Goal: Transaction & Acquisition: Book appointment/travel/reservation

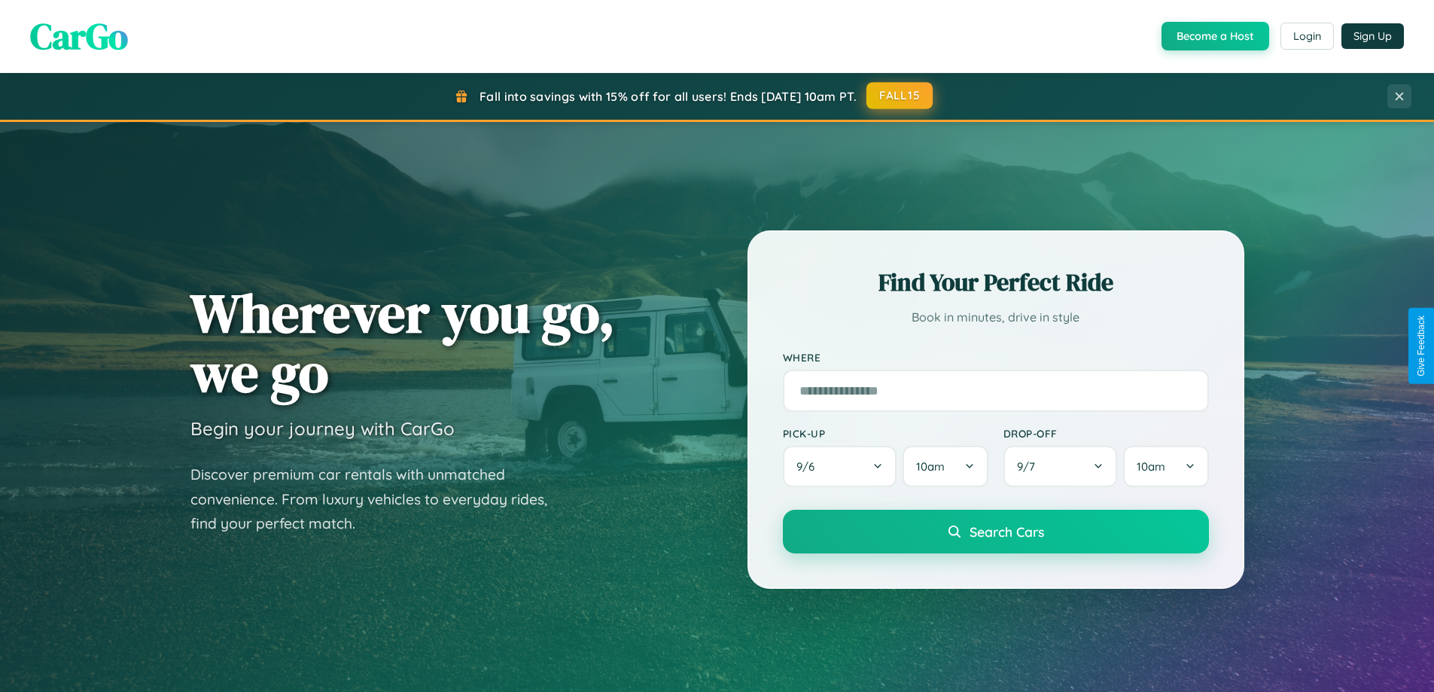
click at [900, 96] on button "FALL15" at bounding box center [899, 95] width 66 height 27
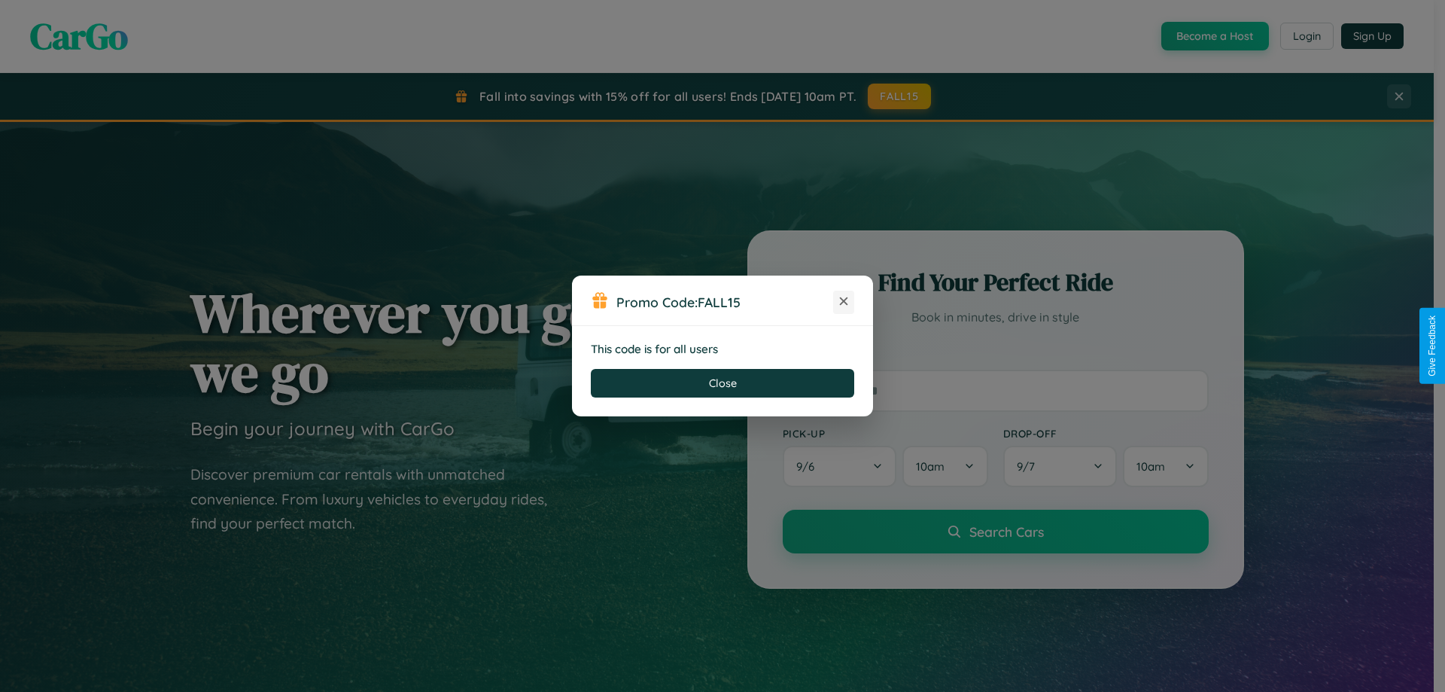
click at [844, 302] on icon at bounding box center [843, 301] width 15 height 15
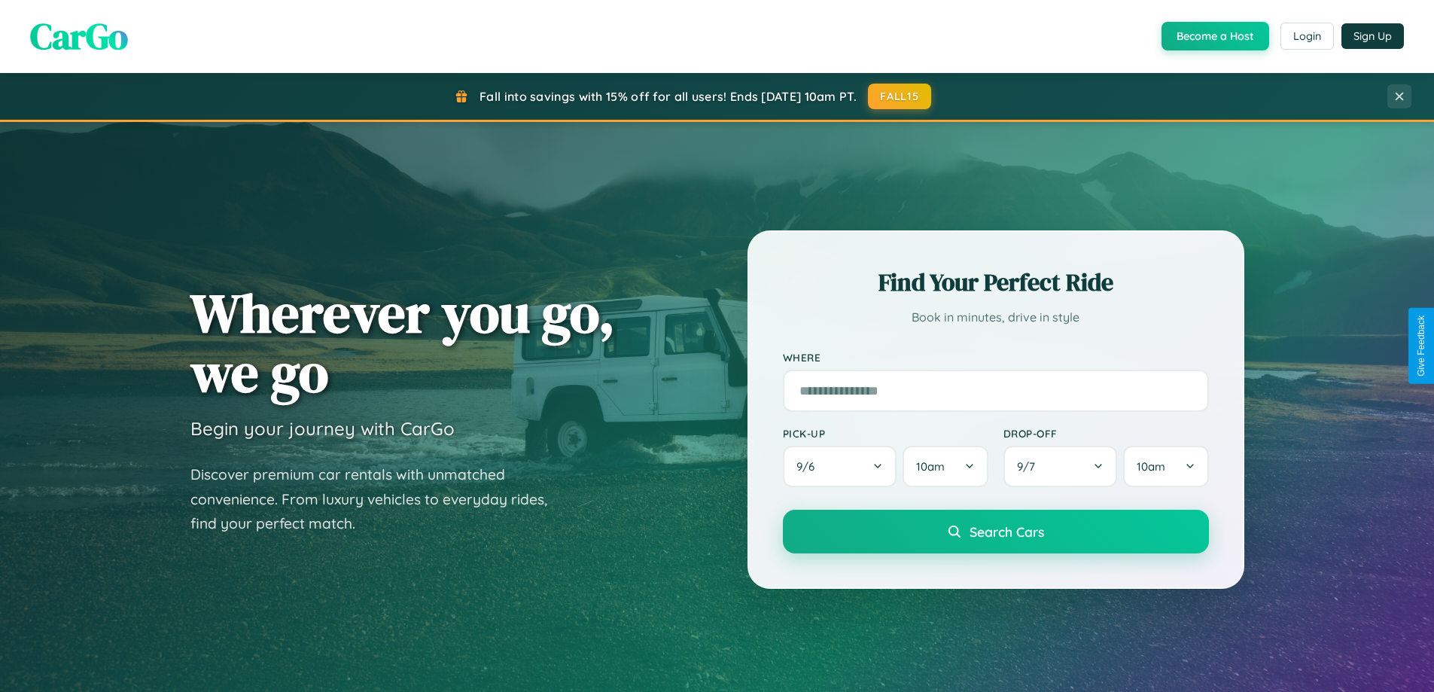
scroll to position [2896, 0]
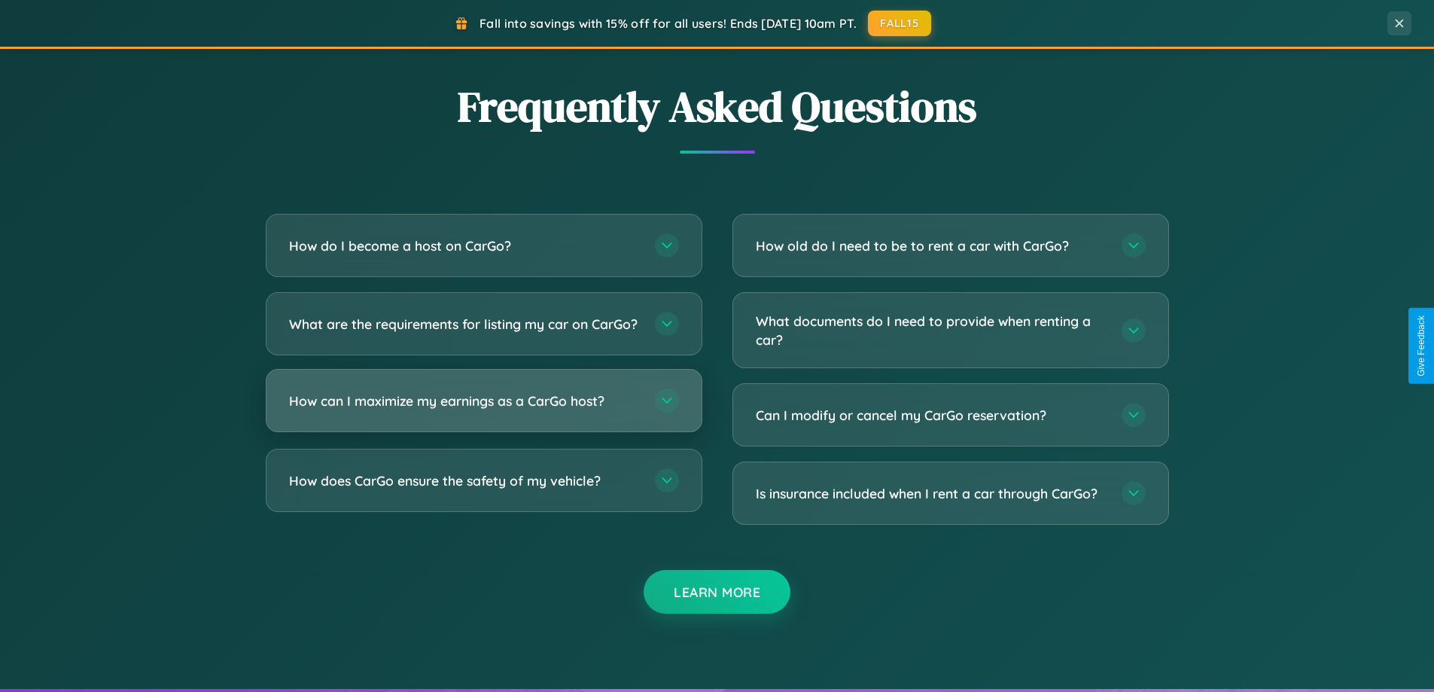
click at [483, 410] on h3 "How can I maximize my earnings as a CarGo host?" at bounding box center [464, 400] width 351 height 19
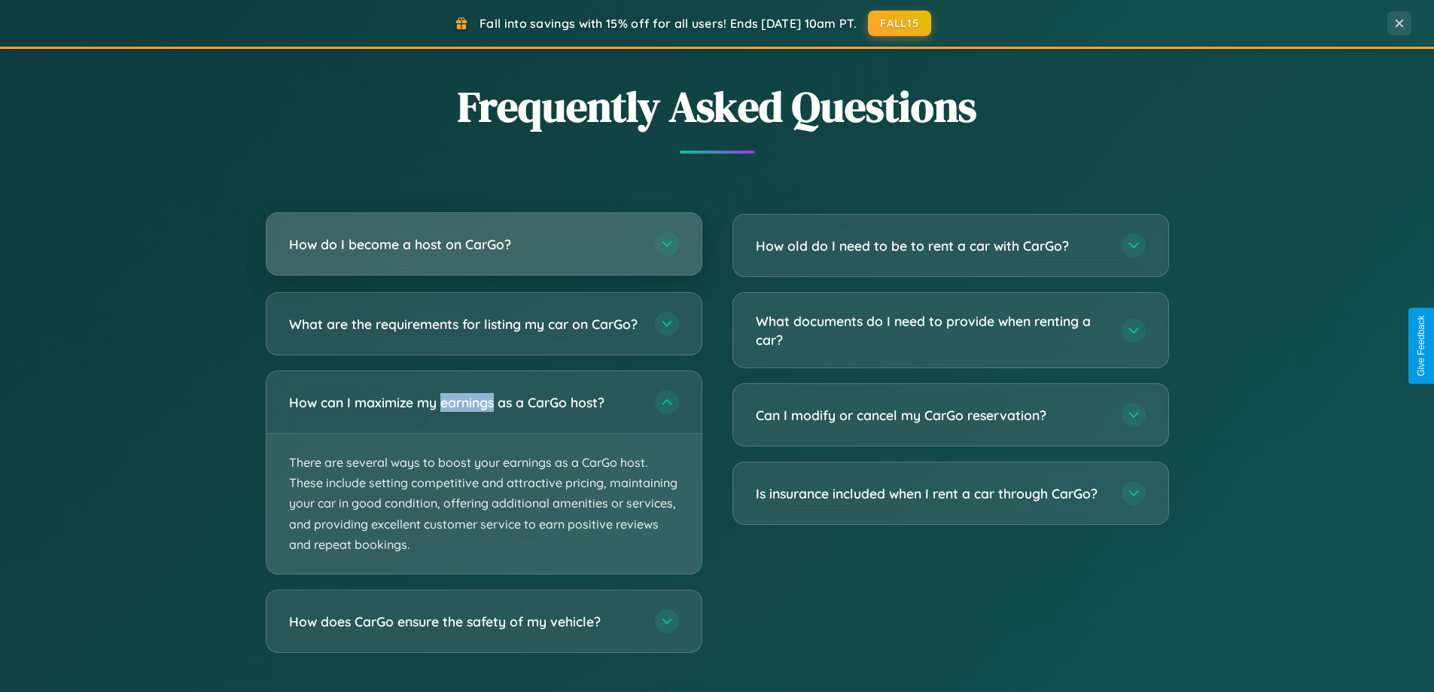
click at [483, 245] on h3 "How do I become a host on CarGo?" at bounding box center [464, 244] width 351 height 19
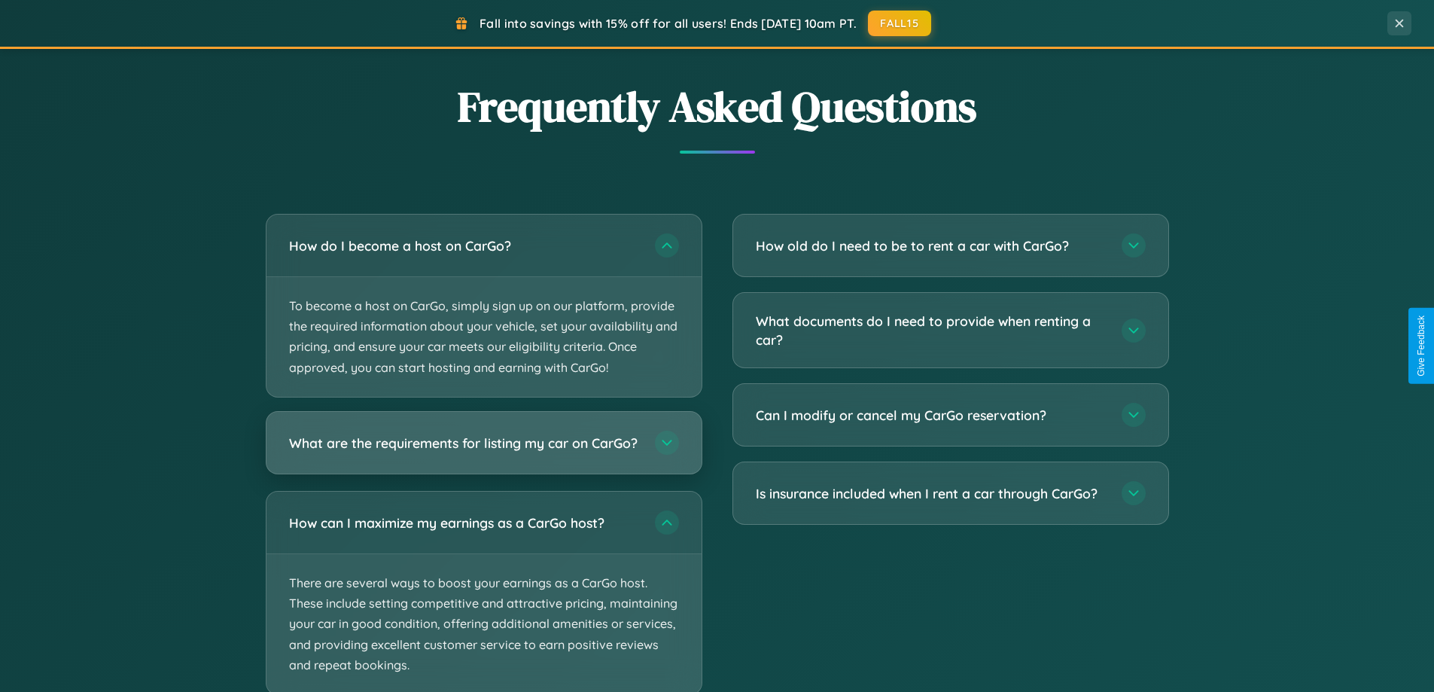
click at [483, 450] on h3 "What are the requirements for listing my car on CarGo?" at bounding box center [464, 442] width 351 height 19
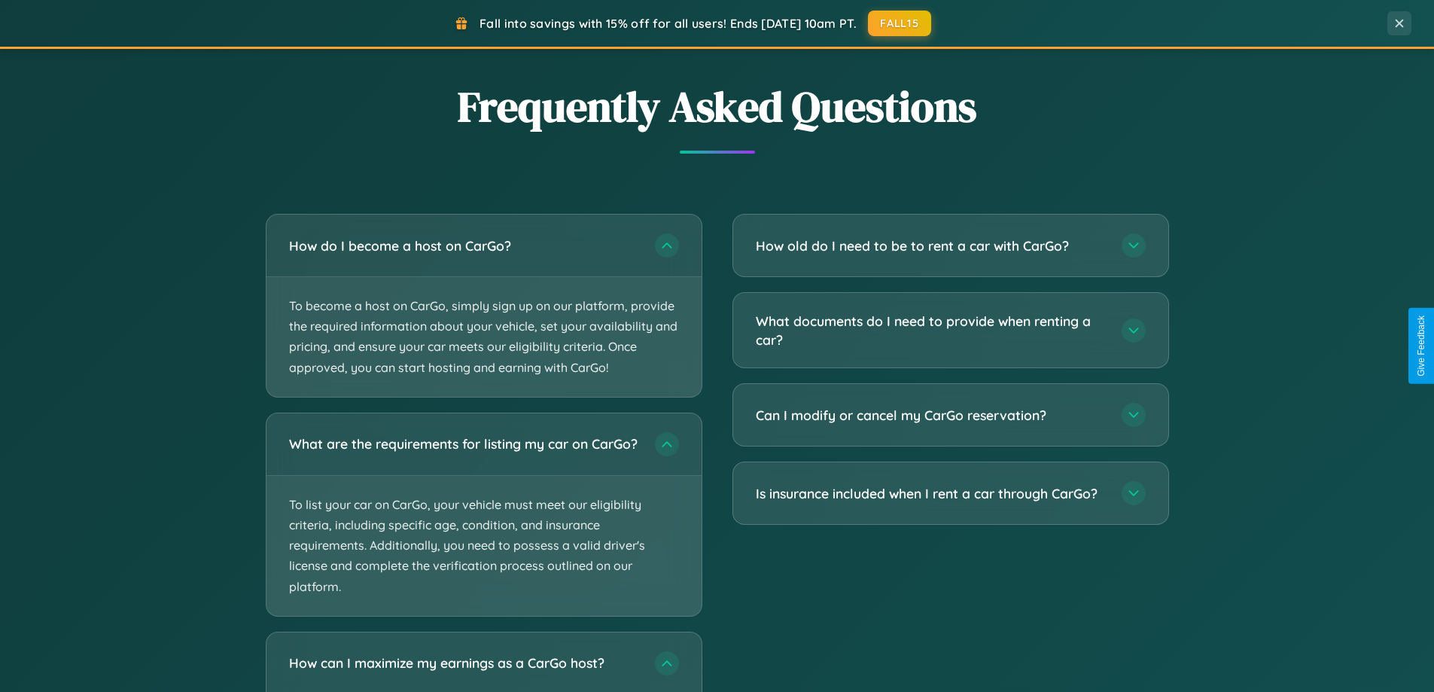
scroll to position [3131, 0]
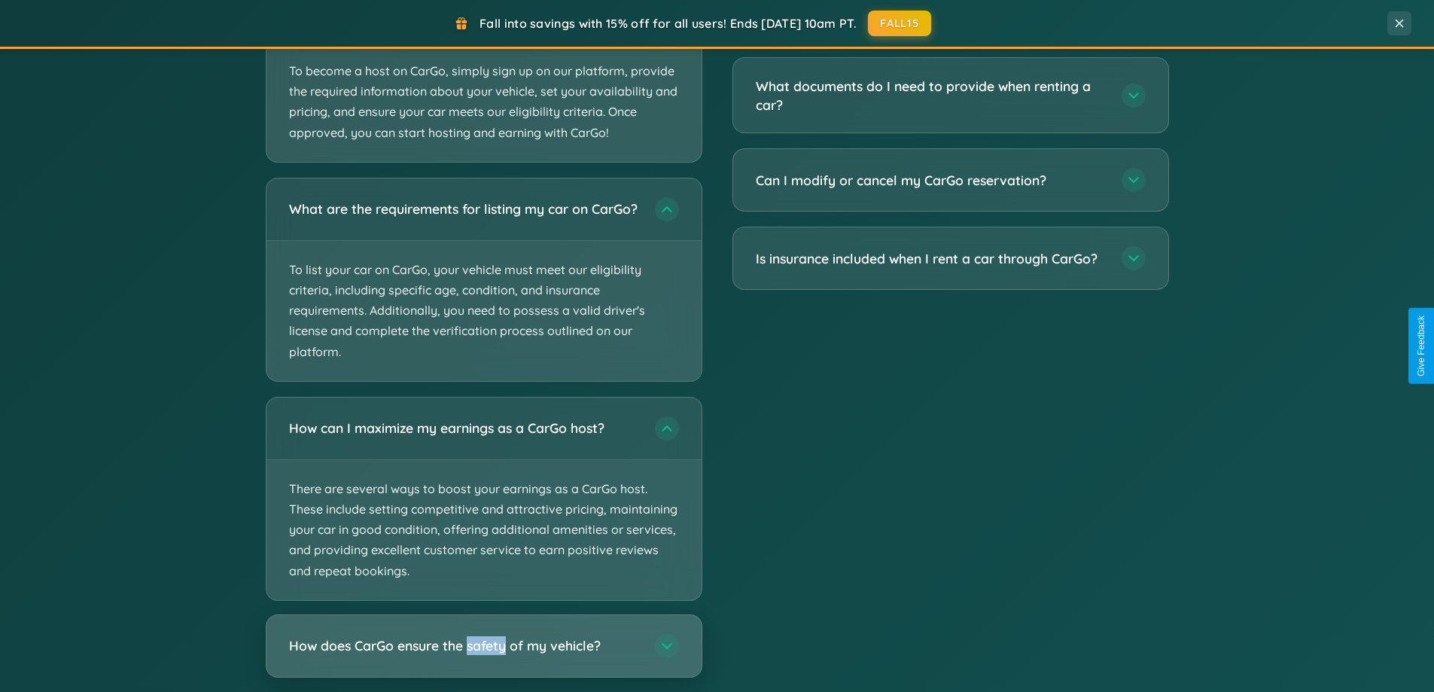
click at [483, 655] on h3 "How does CarGo ensure the safety of my vehicle?" at bounding box center [464, 645] width 351 height 19
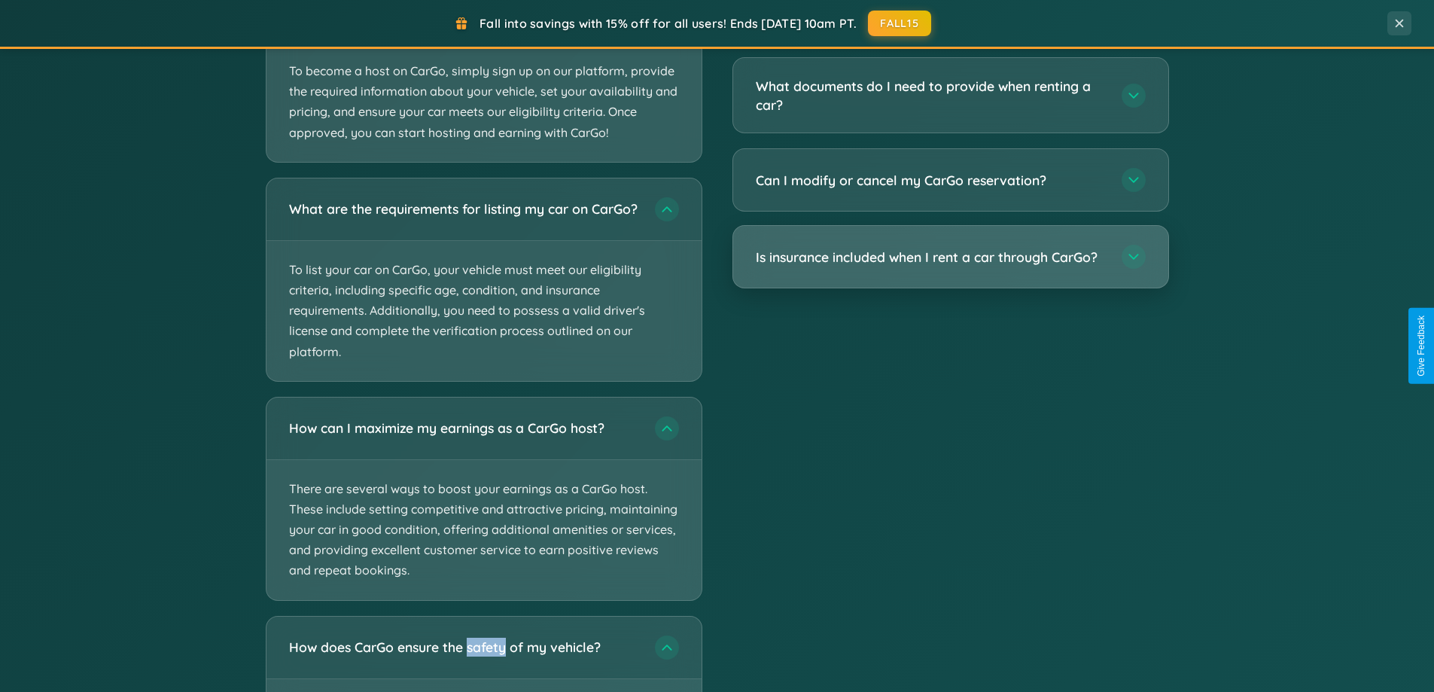
click at [950, 258] on h3 "Is insurance included when I rent a car through CarGo?" at bounding box center [931, 257] width 351 height 19
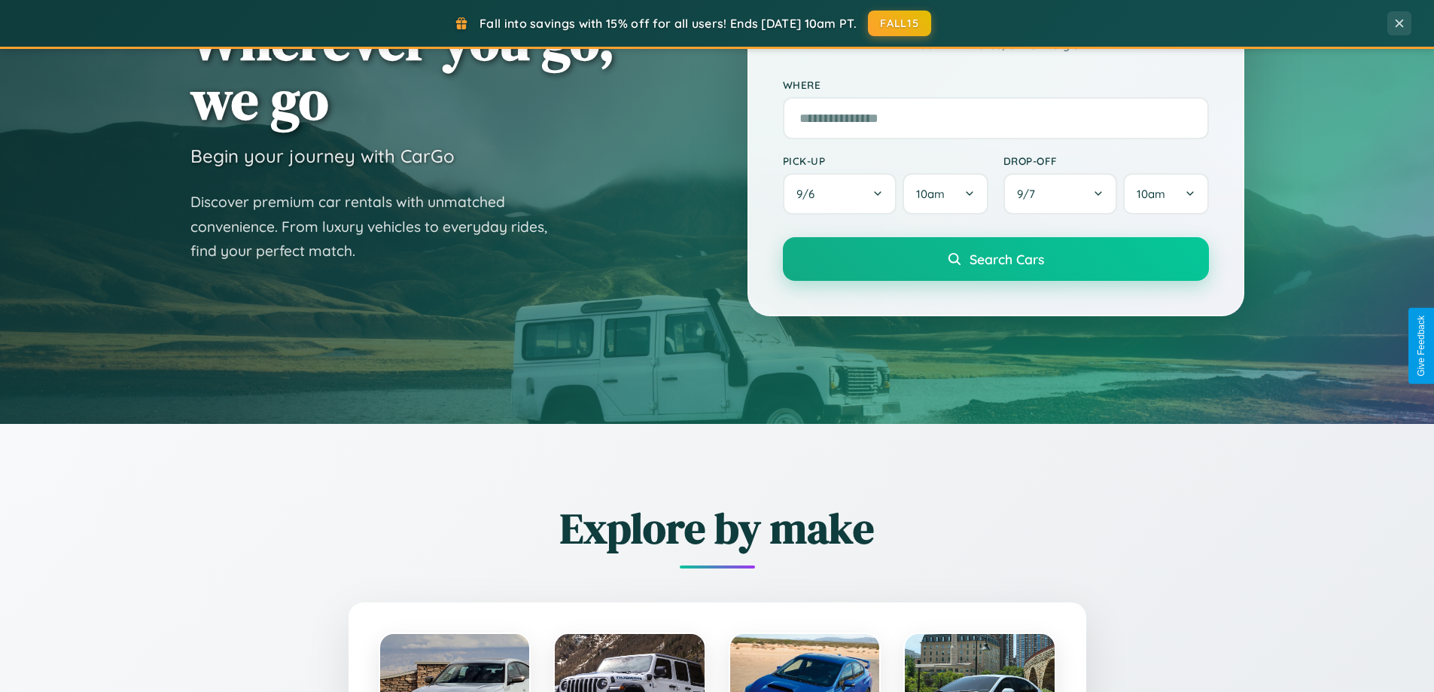
scroll to position [44, 0]
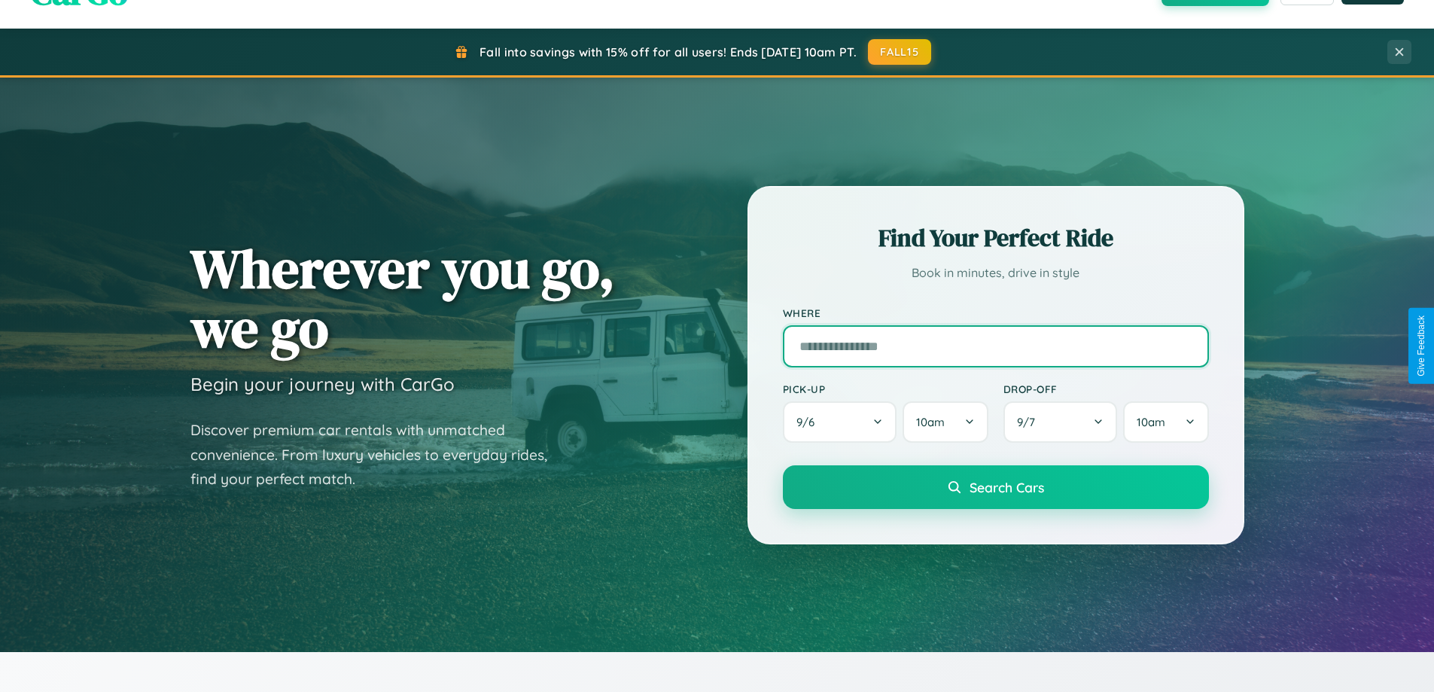
click at [995, 345] on input "text" at bounding box center [996, 346] width 426 height 42
type input "**********"
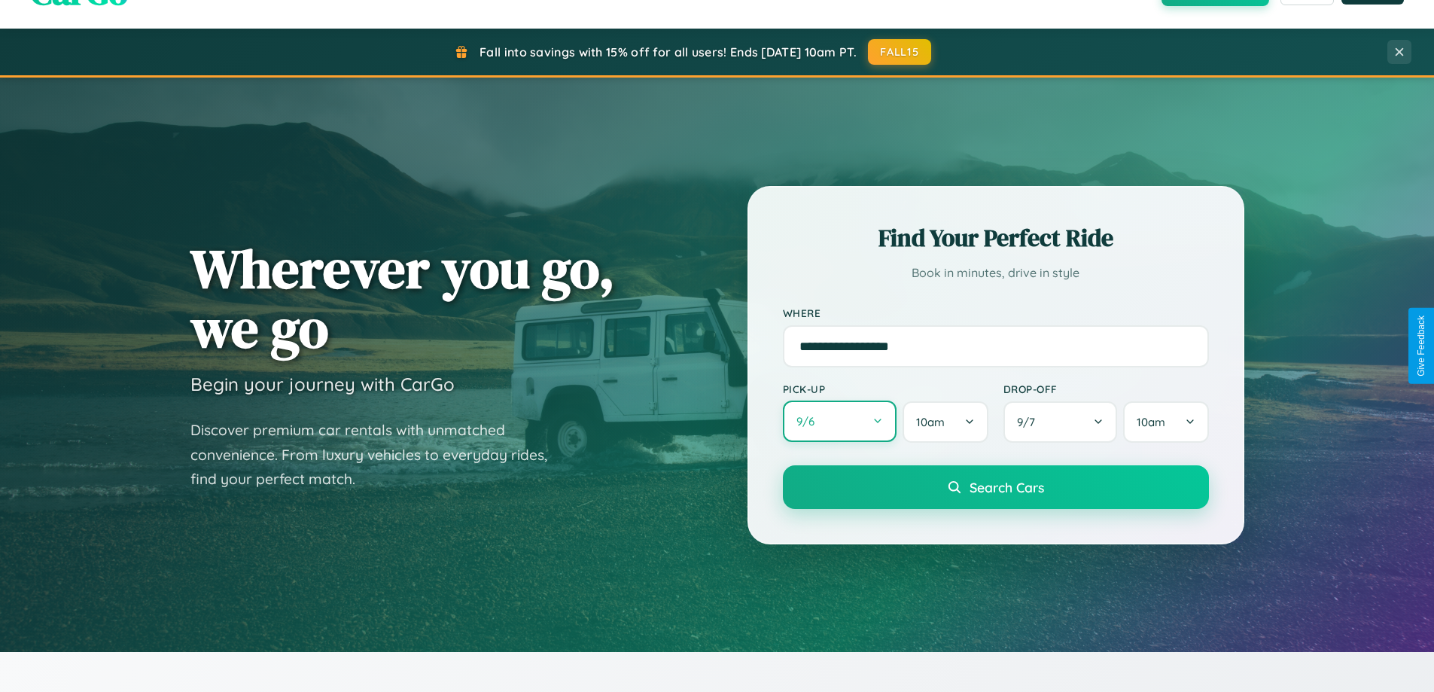
click at [839, 421] on button "9 / 6" at bounding box center [840, 420] width 114 height 41
select select "*"
select select "****"
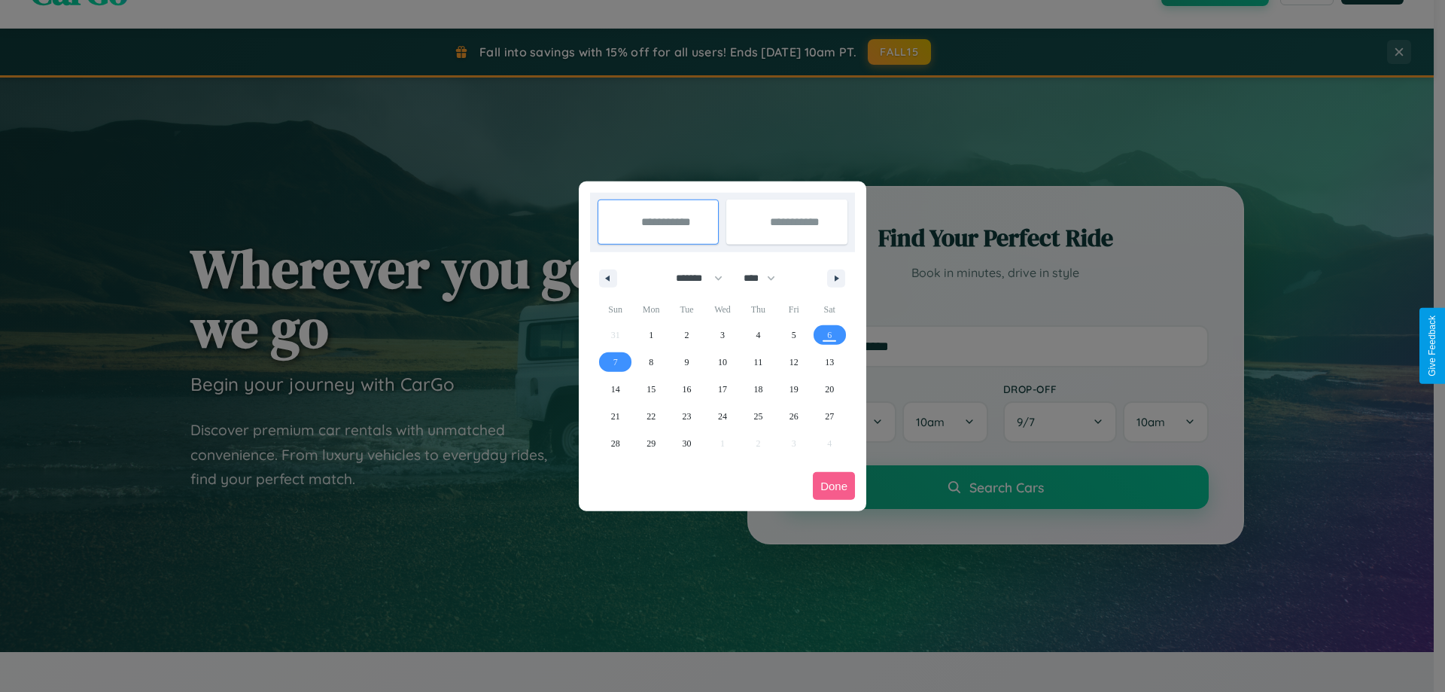
drag, startPoint x: 692, startPoint y: 278, endPoint x: 722, endPoint y: 302, distance: 38.6
click at [692, 278] on select "******* ******** ***** ***** *** **** **** ****** ********* ******* ******** **…" at bounding box center [697, 278] width 64 height 25
select select "*"
drag, startPoint x: 766, startPoint y: 278, endPoint x: 722, endPoint y: 302, distance: 49.9
click at [766, 278] on select "**** **** **** **** **** **** **** **** **** **** **** **** **** **** **** ****…" at bounding box center [758, 278] width 45 height 25
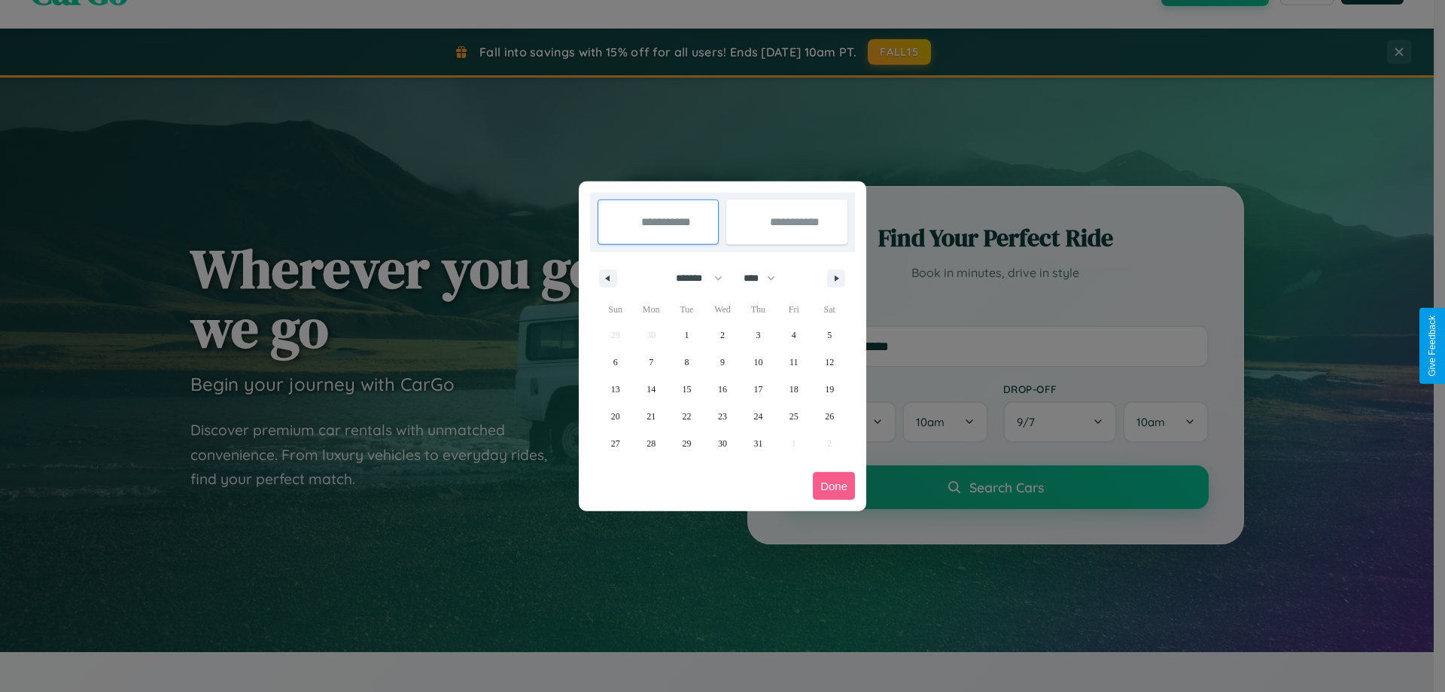
select select "****"
click at [758, 443] on span "30" at bounding box center [757, 443] width 9 height 27
type input "**********"
click at [836, 278] on icon "button" at bounding box center [839, 278] width 8 height 6
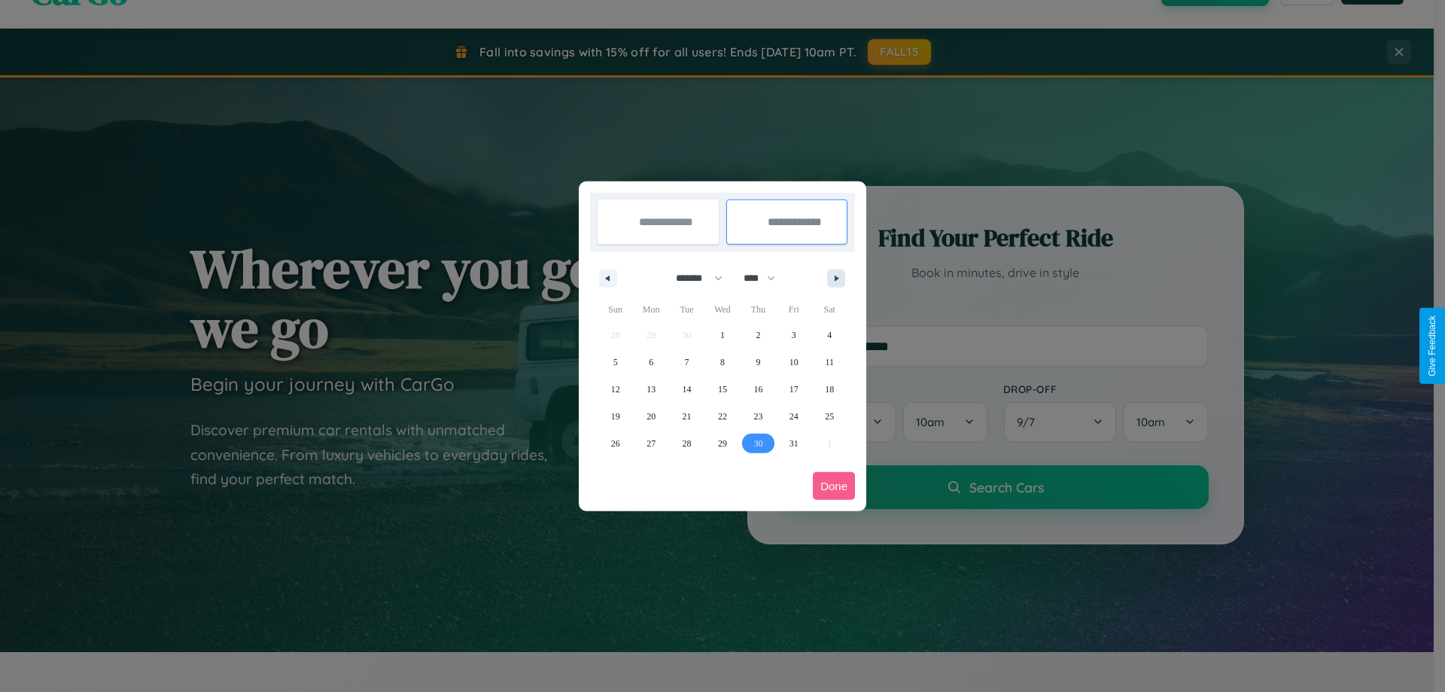
select select "*"
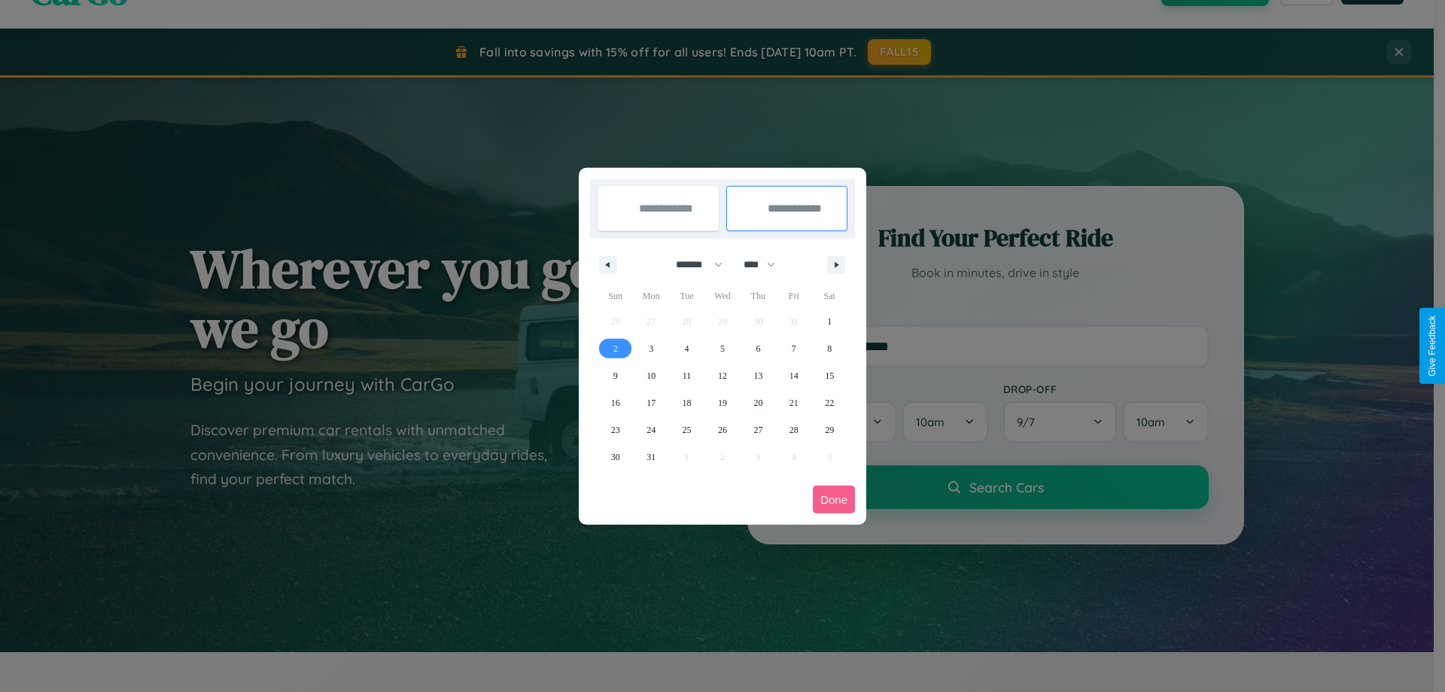
click at [615, 348] on span "2" at bounding box center [615, 348] width 5 height 27
type input "**********"
select select "*"
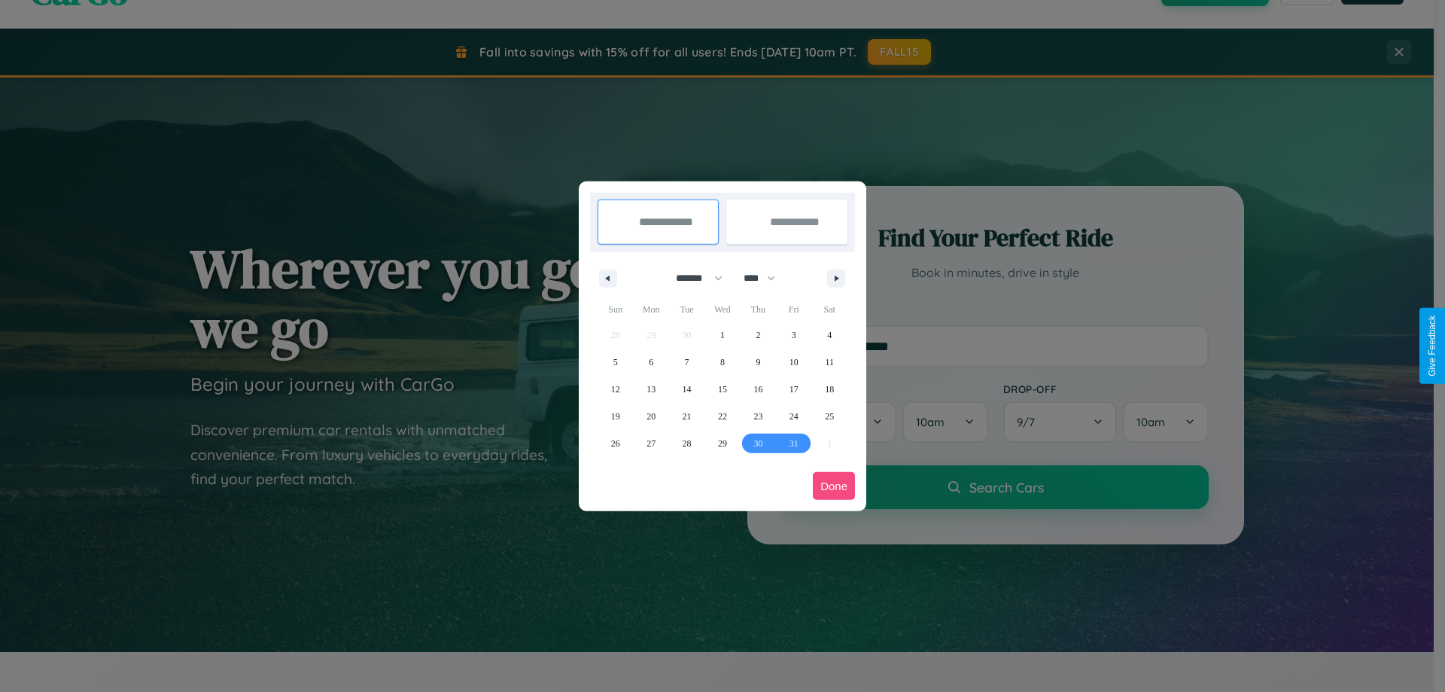
click at [834, 485] on button "Done" at bounding box center [834, 486] width 42 height 28
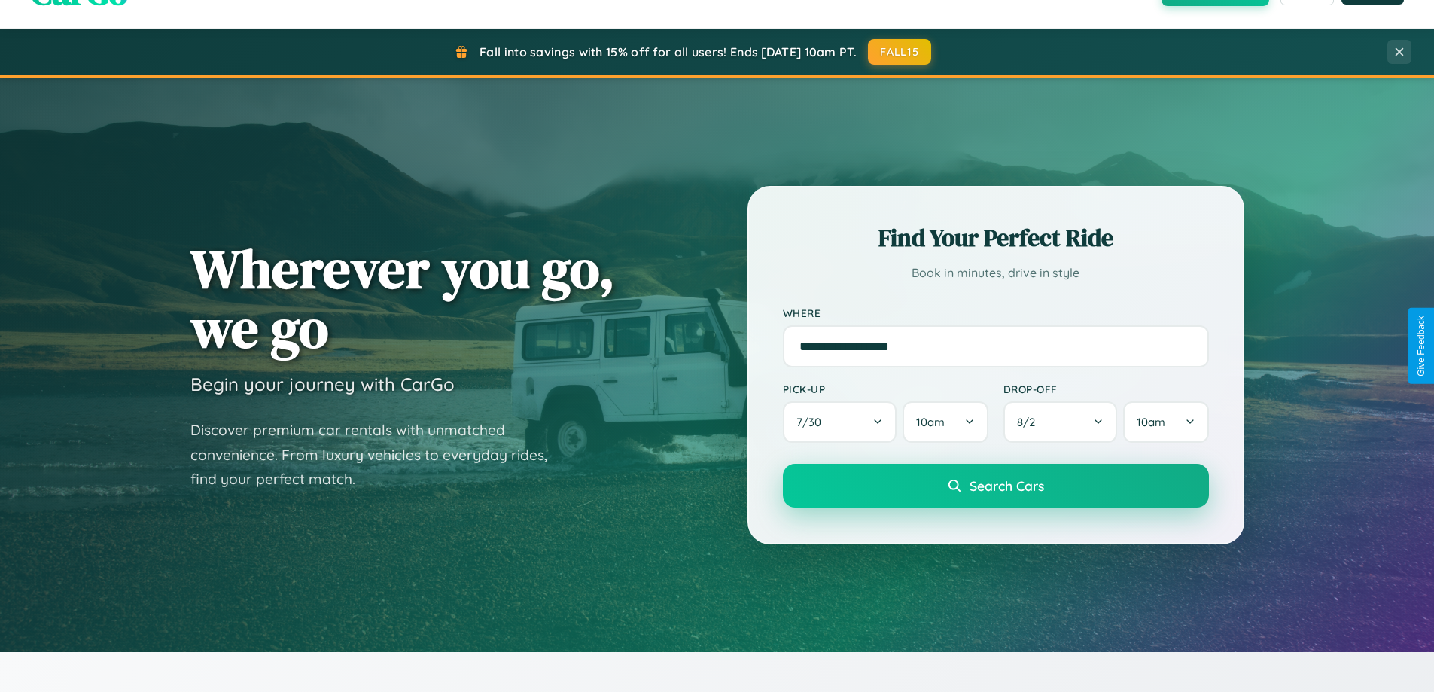
click at [995, 485] on span "Search Cars" at bounding box center [1006, 485] width 75 height 17
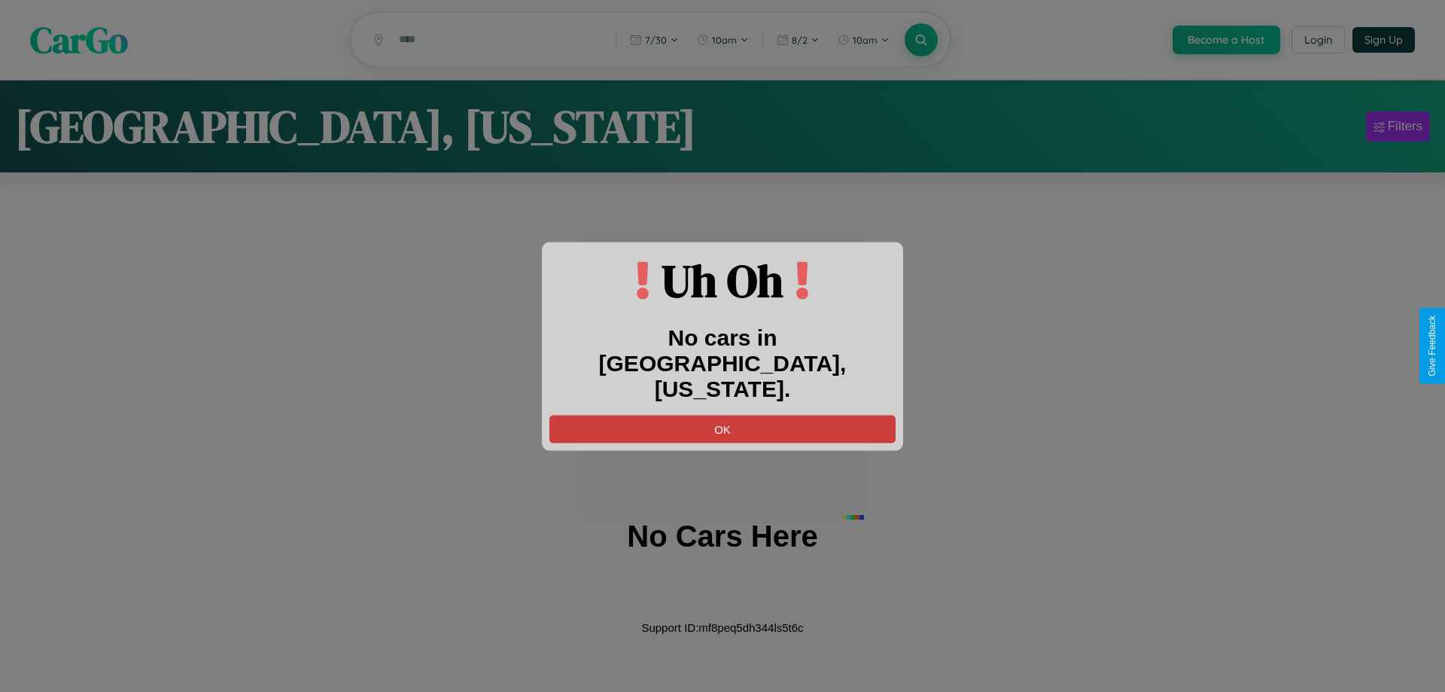
click at [722, 415] on button "OK" at bounding box center [722, 429] width 346 height 28
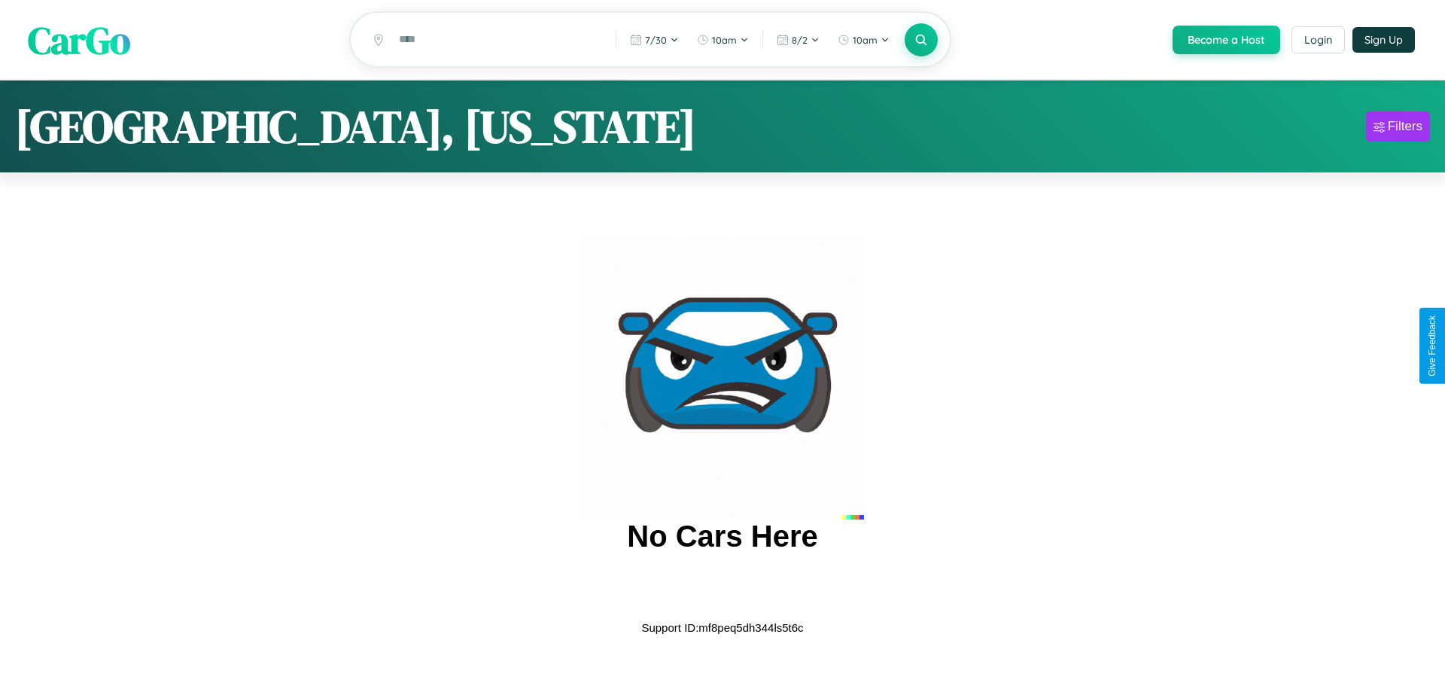
click at [79, 41] on span "CarGo" at bounding box center [79, 40] width 102 height 52
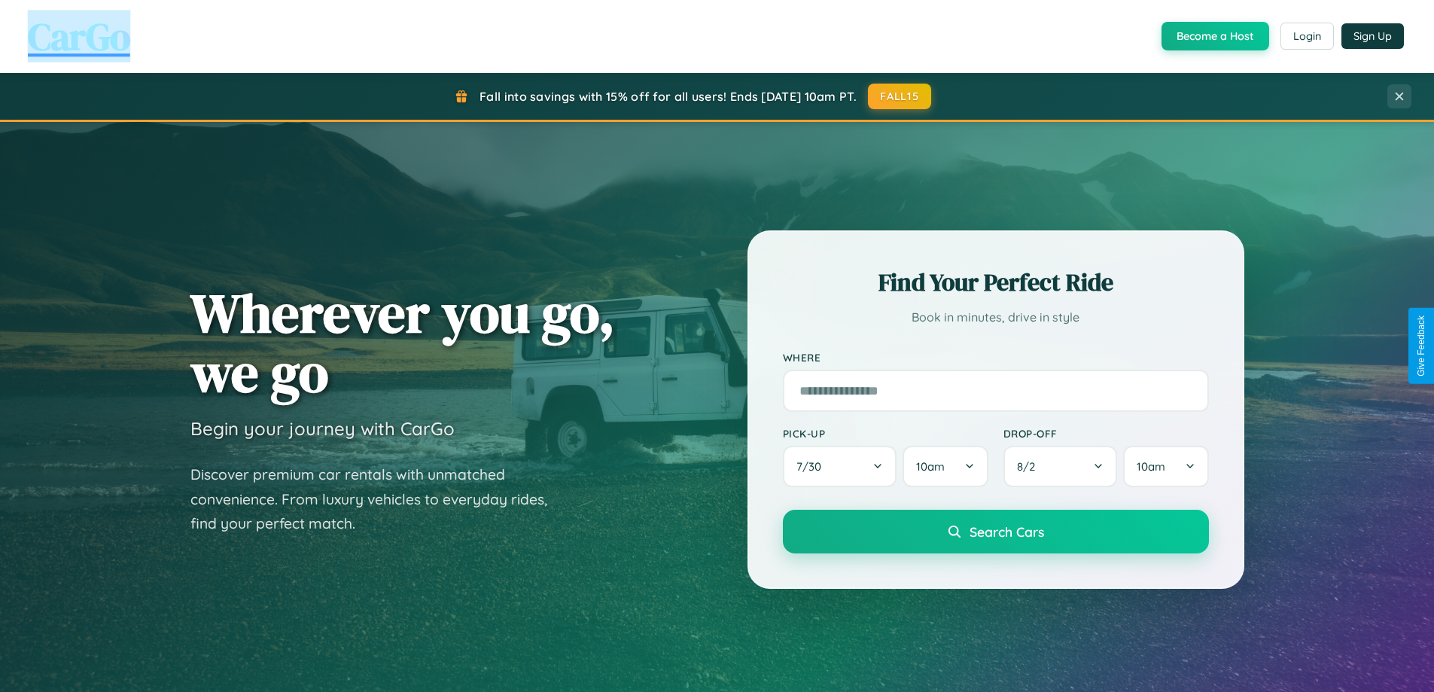
scroll to position [649, 0]
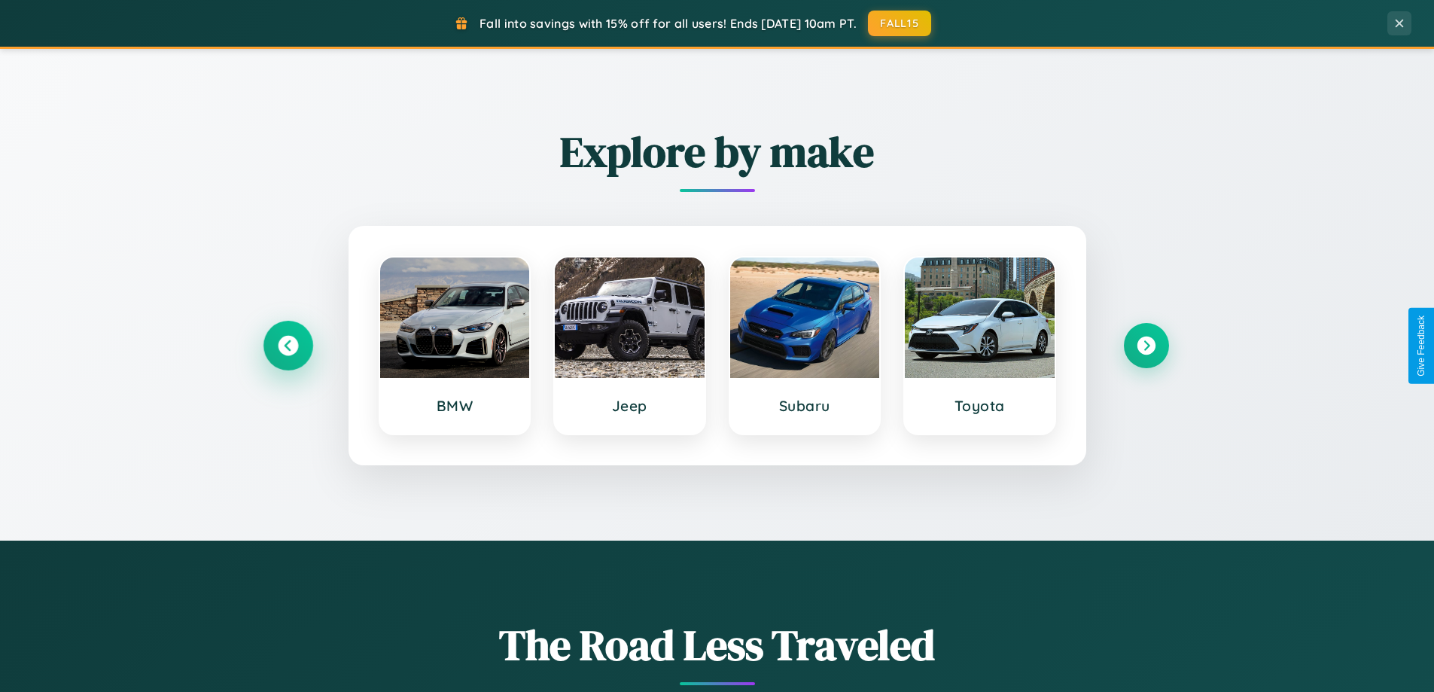
click at [287, 345] on icon at bounding box center [288, 346] width 20 height 20
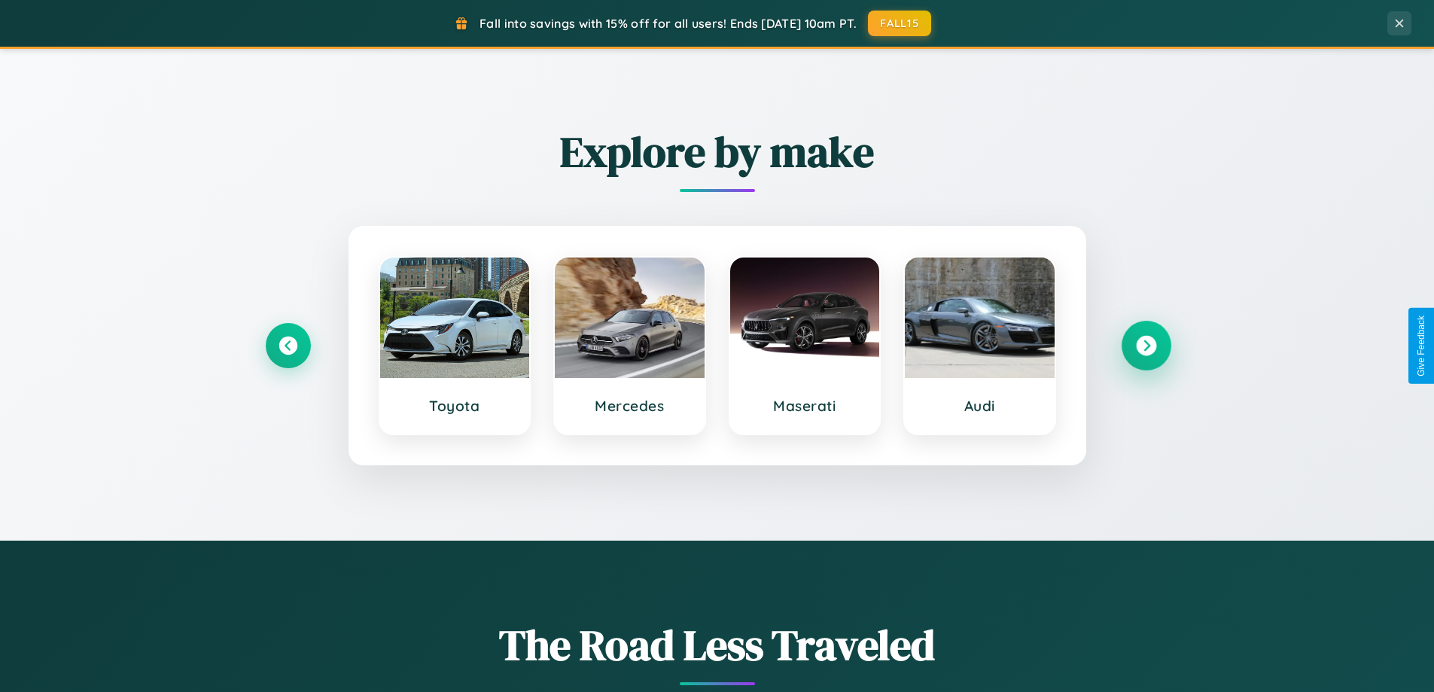
click at [1145, 345] on icon at bounding box center [1146, 346] width 20 height 20
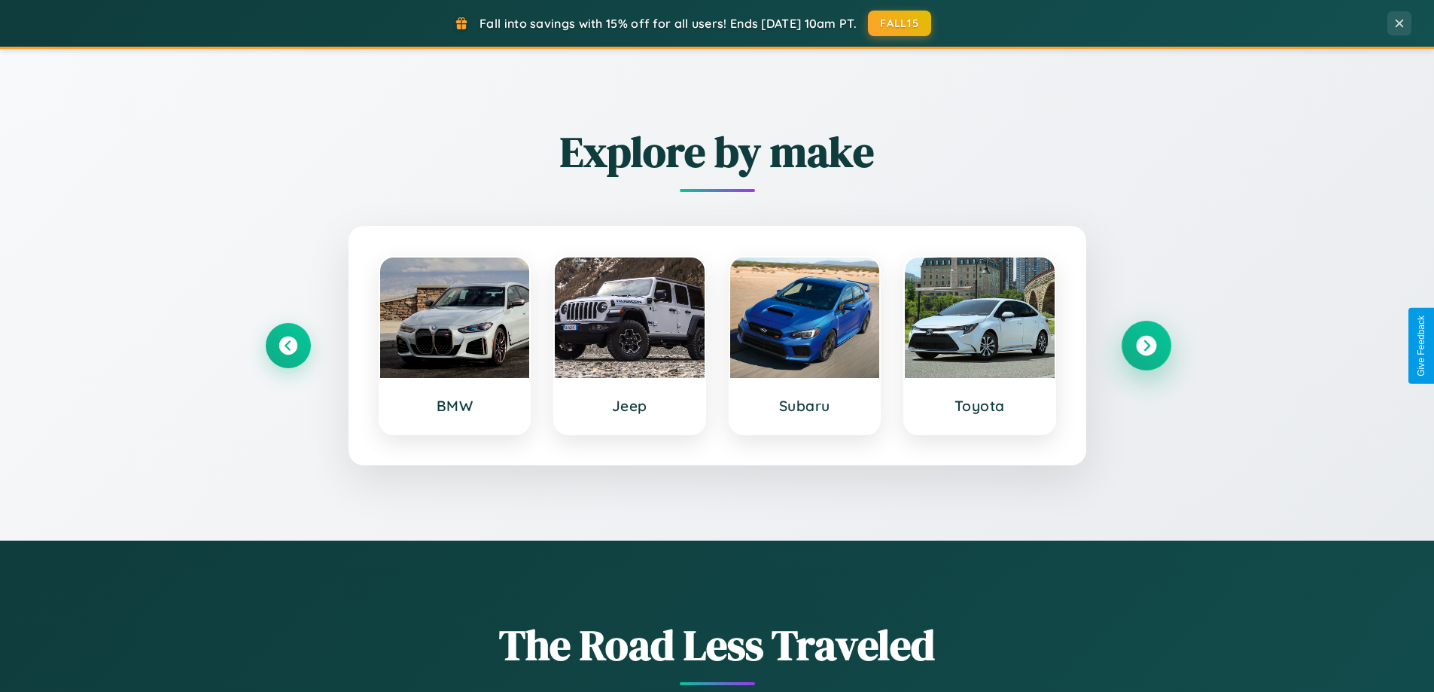
click at [1145, 345] on icon at bounding box center [1146, 346] width 20 height 20
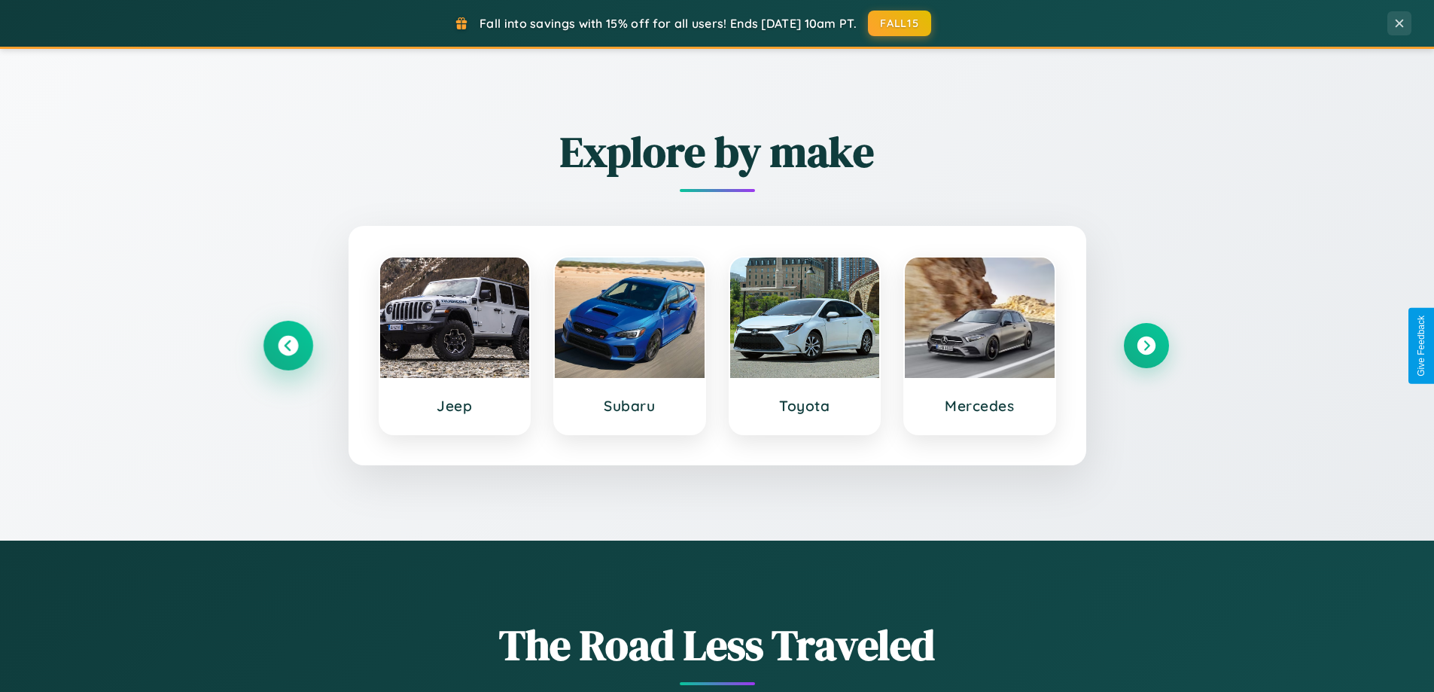
click at [287, 345] on icon at bounding box center [288, 346] width 20 height 20
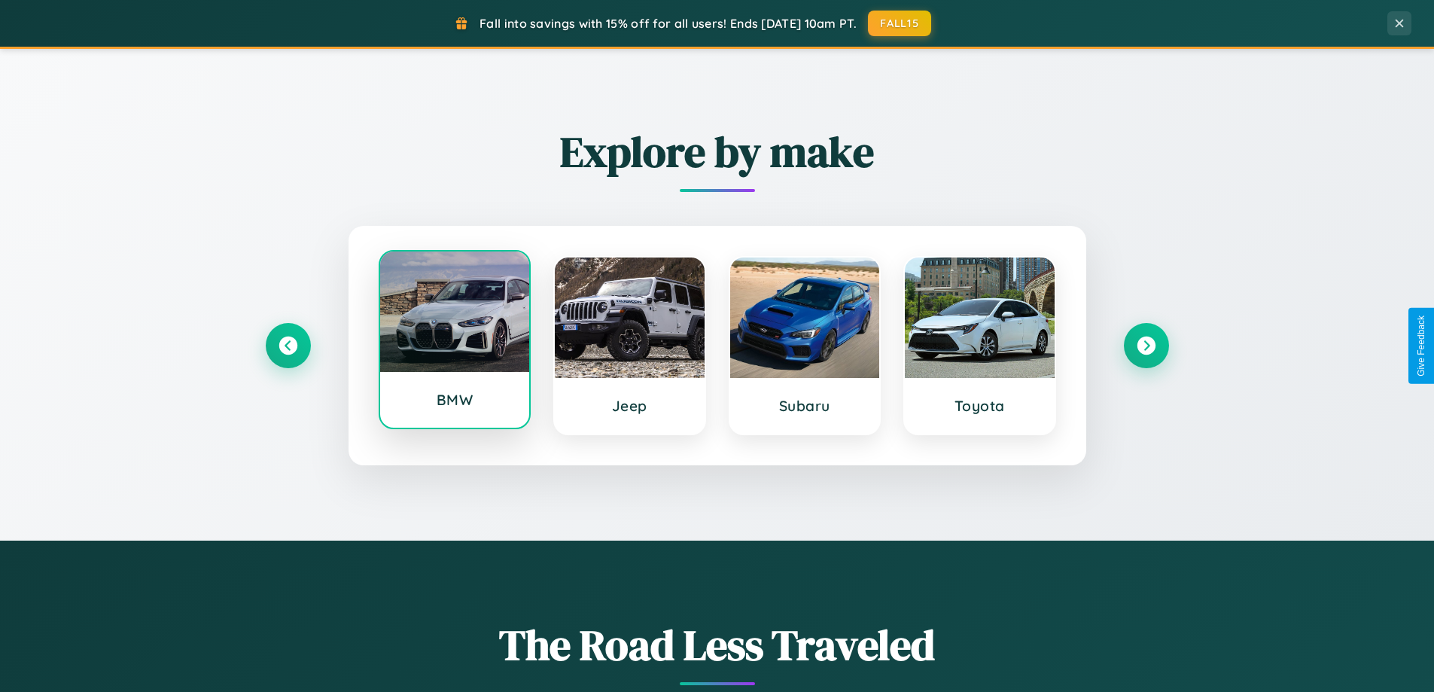
click at [454, 342] on div at bounding box center [455, 311] width 150 height 120
